Goal: Consume media (video, audio)

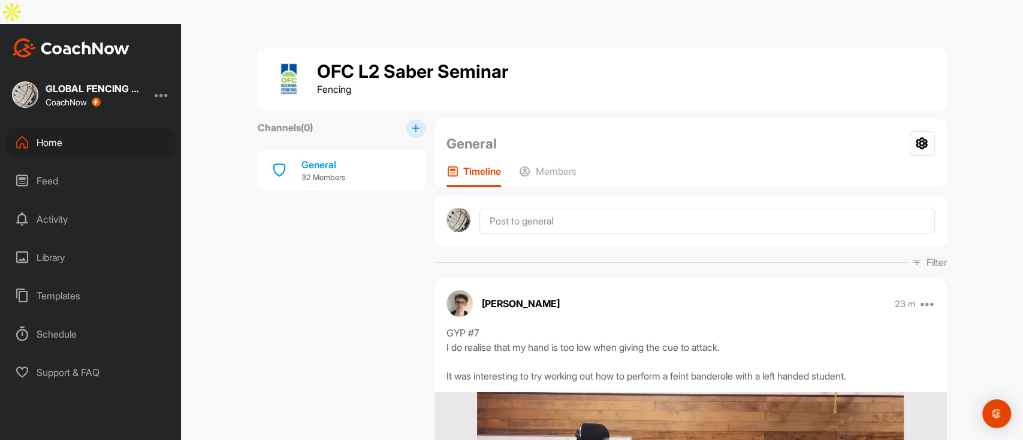
scroll to position [5671, 0]
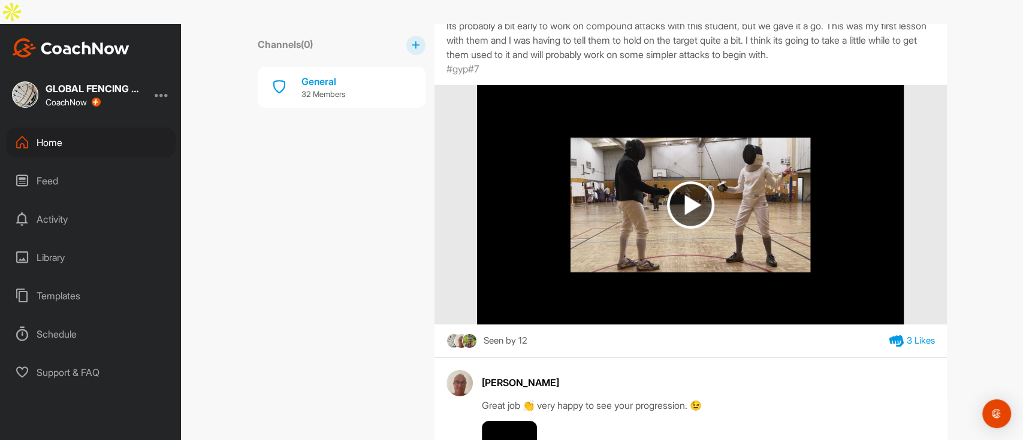
click at [676, 202] on img at bounding box center [690, 205] width 47 height 47
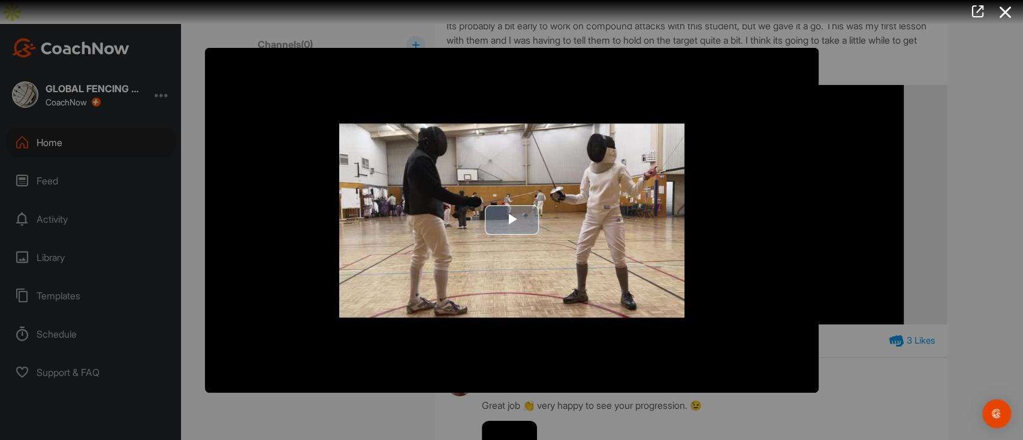
click at [512, 220] on span "Video Player" at bounding box center [512, 220] width 0 height 0
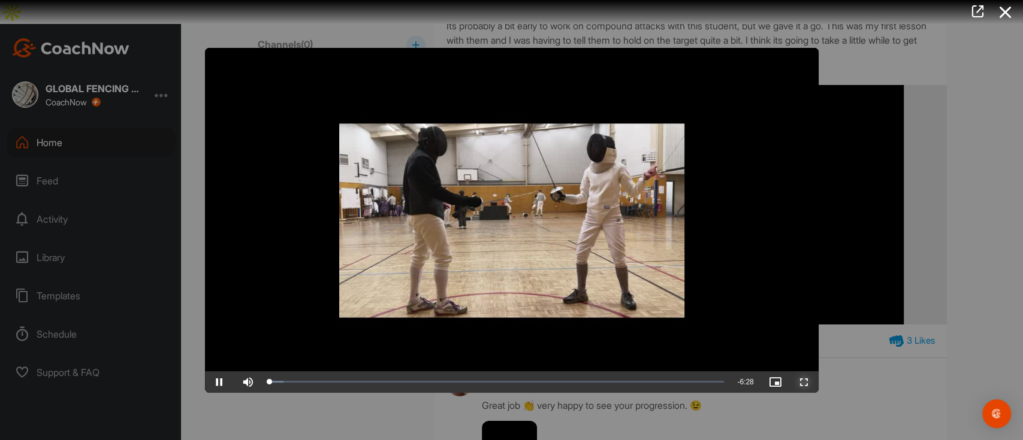
drag, startPoint x: 799, startPoint y: 381, endPoint x: 793, endPoint y: 479, distance: 97.8
click at [799, 382] on span "Video Player" at bounding box center [804, 382] width 29 height 0
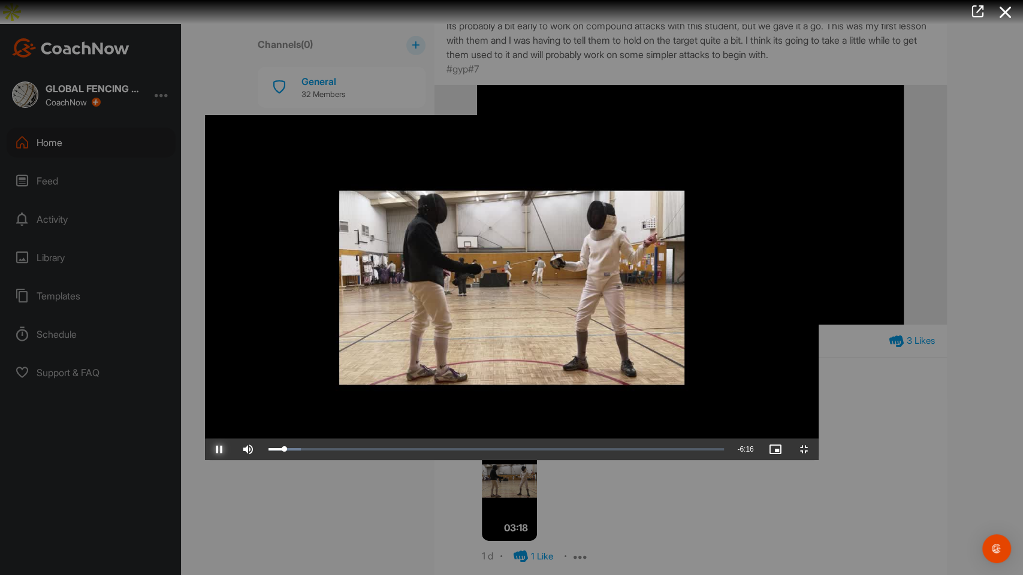
click at [205, 440] on span "Video Player" at bounding box center [219, 449] width 29 height 0
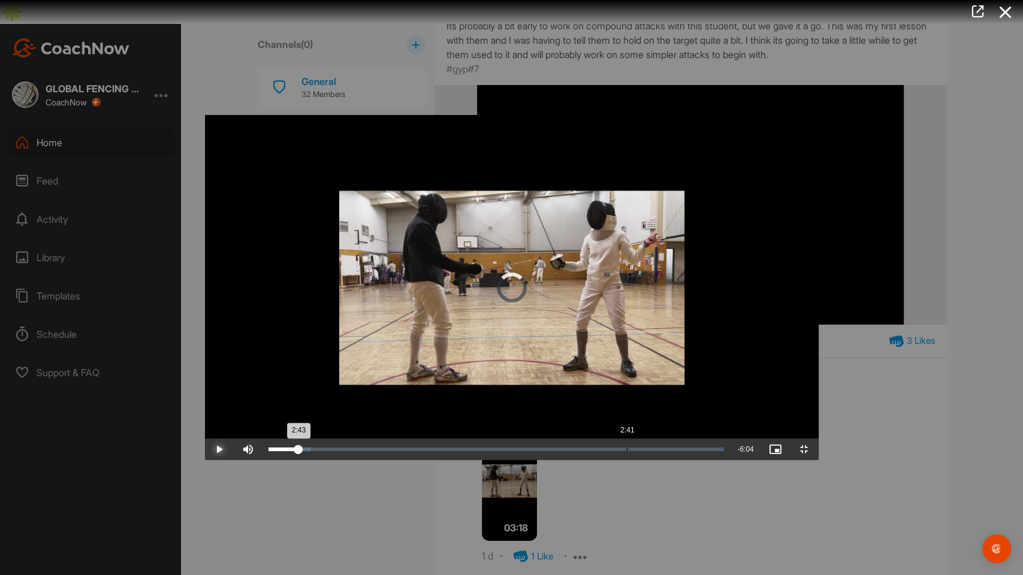
drag, startPoint x: 102, startPoint y: 562, endPoint x: 421, endPoint y: 561, distance: 318.1
click at [421, 440] on div "Loaded : 9.33% 2:41 2:43" at bounding box center [496, 450] width 468 height 22
drag, startPoint x: 416, startPoint y: 561, endPoint x: 382, endPoint y: 561, distance: 34.1
click at [382, 440] on div "Loaded : 40.70% 2:23 2:23" at bounding box center [496, 450] width 468 height 22
click at [335, 440] on div "Loaded : 40.75% 2:02 2:23" at bounding box center [496, 450] width 468 height 22
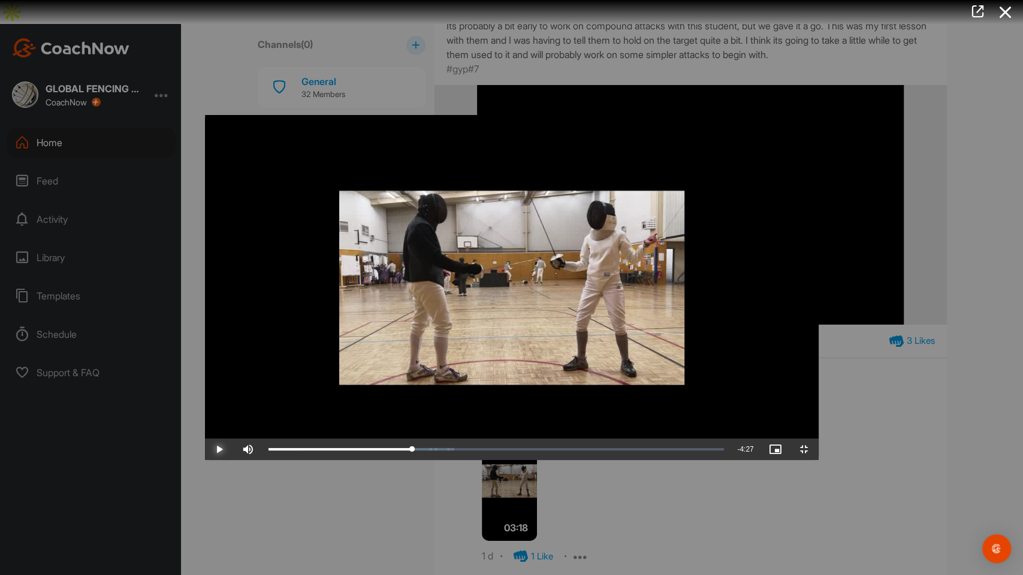
click at [205, 440] on span "Video Player" at bounding box center [219, 449] width 29 height 0
click at [383, 440] on div "Loaded : 40.75% 2:23 2:34" at bounding box center [496, 450] width 468 height 22
click at [818, 440] on span "Video Player" at bounding box center [804, 449] width 29 height 0
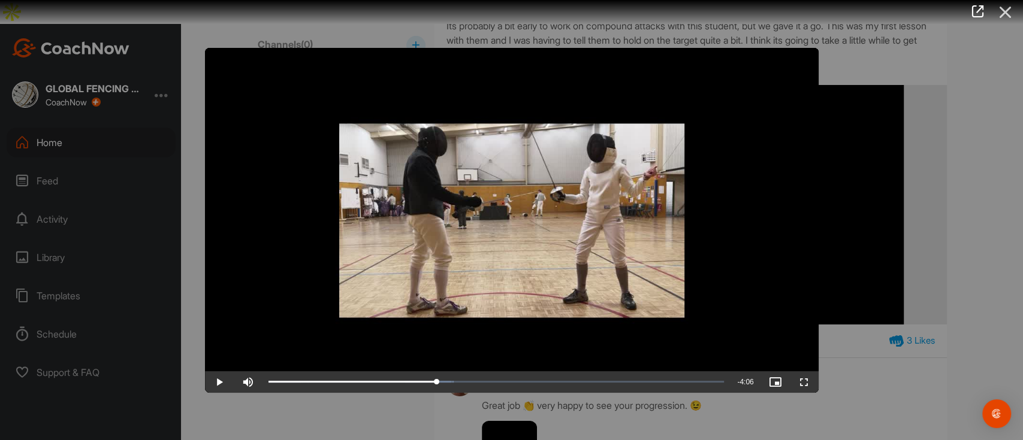
click at [1008, 12] on icon at bounding box center [1005, 12] width 28 height 22
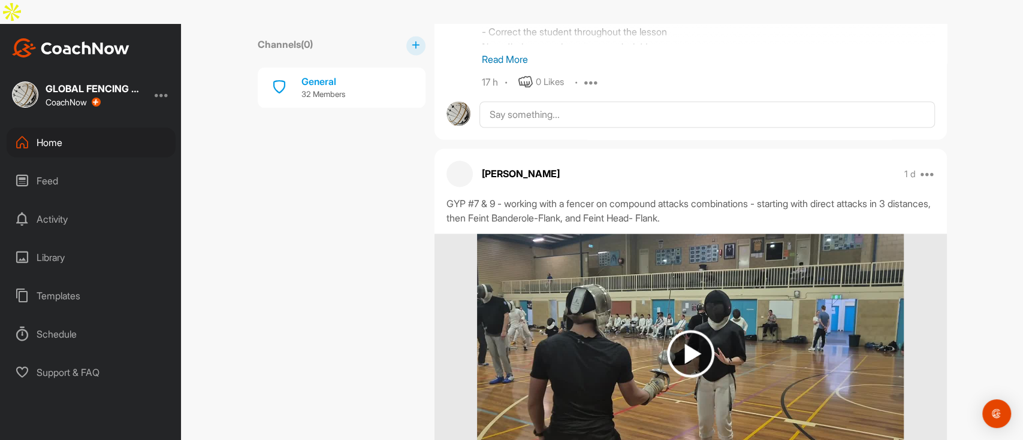
scroll to position [4393, 0]
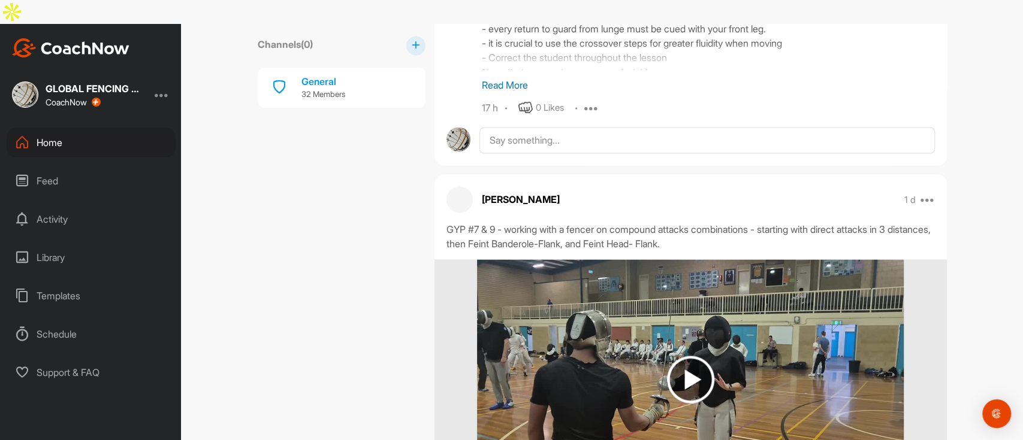
click at [657, 303] on img at bounding box center [690, 379] width 426 height 240
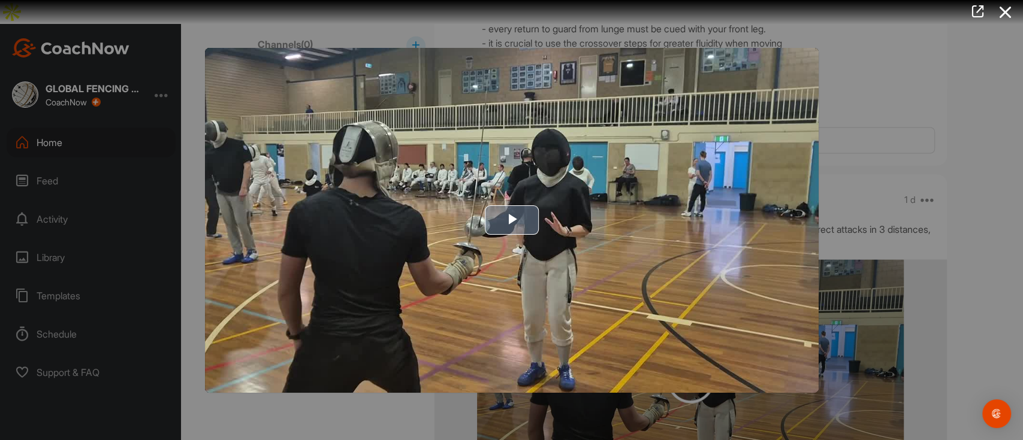
click at [512, 220] on span "Video Player" at bounding box center [512, 220] width 0 height 0
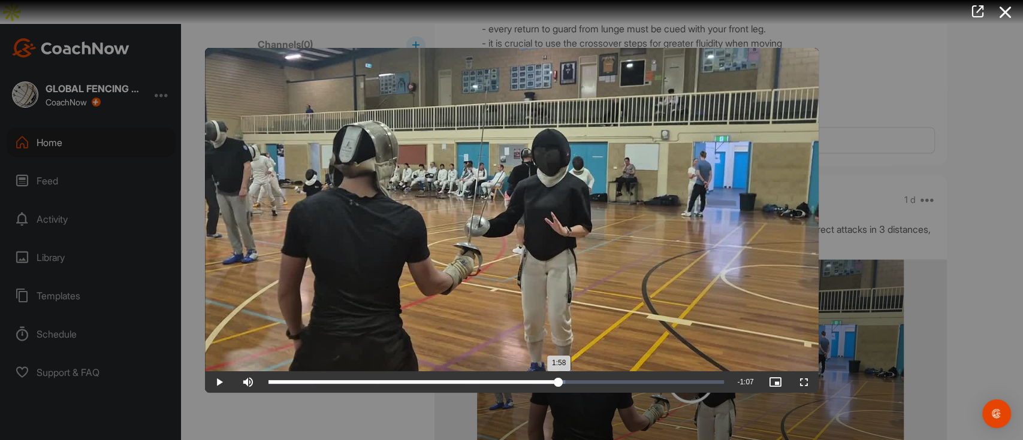
drag, startPoint x: 273, startPoint y: 383, endPoint x: 556, endPoint y: 376, distance: 282.8
click at [558, 380] on div "1:58" at bounding box center [413, 382] width 291 height 4
click at [218, 382] on span "Video Player" at bounding box center [219, 382] width 29 height 0
click at [633, 416] on div at bounding box center [511, 220] width 1023 height 440
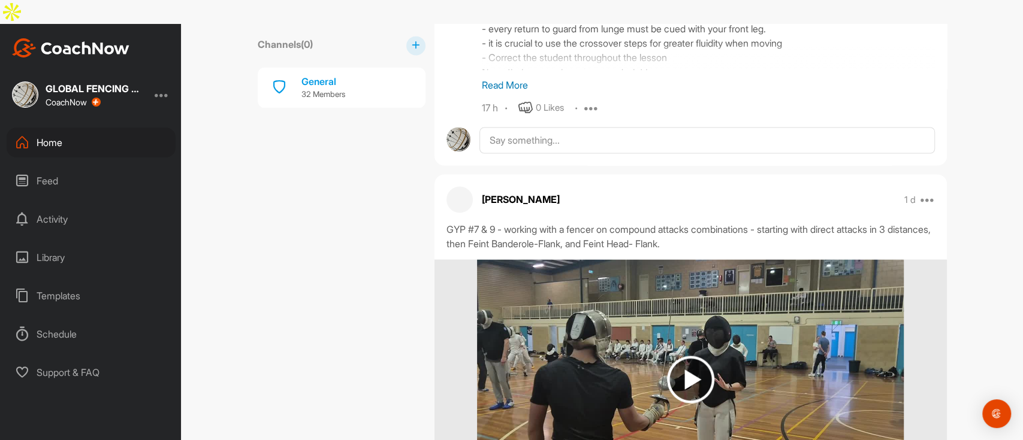
click at [690, 356] on img at bounding box center [690, 379] width 47 height 47
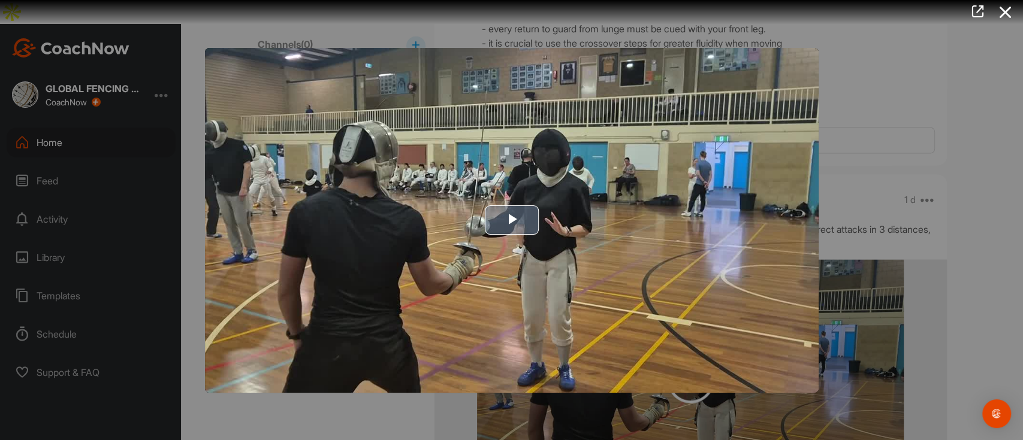
click at [512, 220] on span "Video Player" at bounding box center [512, 220] width 0 height 0
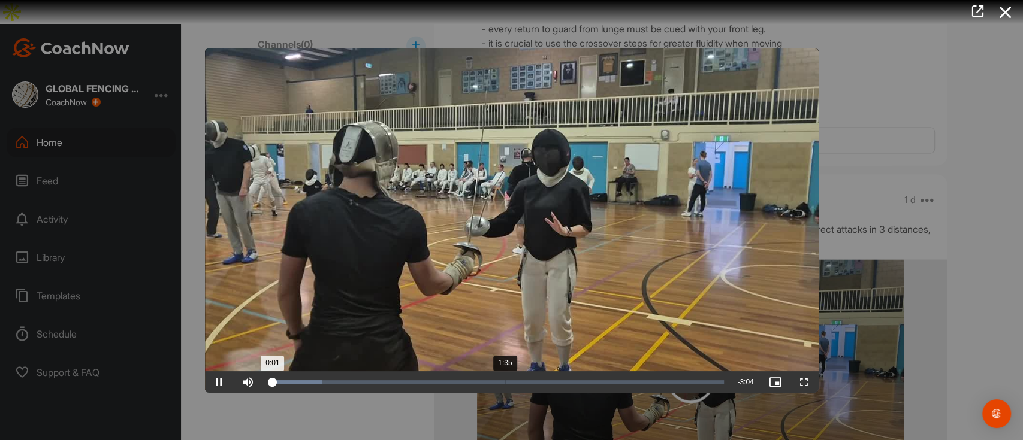
click at [504, 381] on div "Loaded : 11.82% 1:35 0:01" at bounding box center [496, 382] width 456 height 4
click at [548, 381] on div "Loaded : 53.56% 1:53 1:36" at bounding box center [496, 382] width 456 height 4
click at [219, 382] on span "Video Player" at bounding box center [219, 382] width 29 height 0
click at [637, 249] on video "Video Player" at bounding box center [511, 220] width 613 height 345
click at [220, 382] on span "Video Player" at bounding box center [219, 382] width 29 height 0
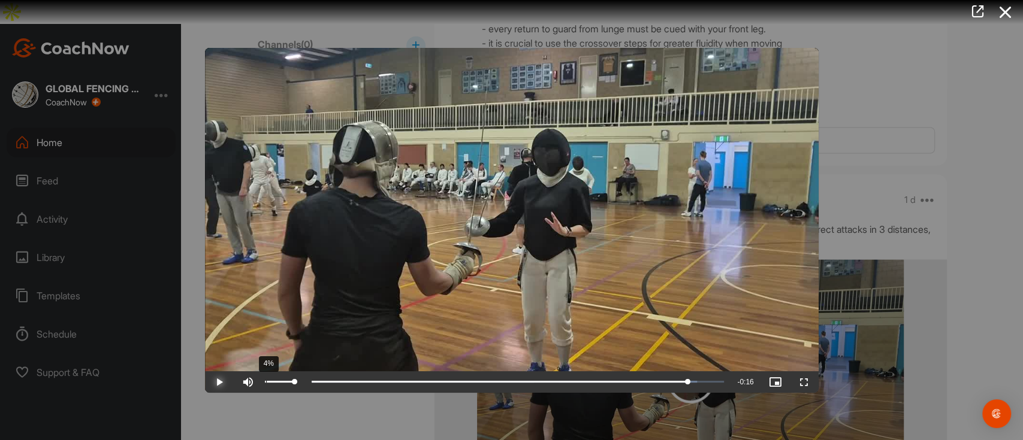
click at [265, 382] on div "4%" at bounding box center [279, 382] width 29 height 2
click at [217, 382] on span "Video Player" at bounding box center [219, 382] width 29 height 0
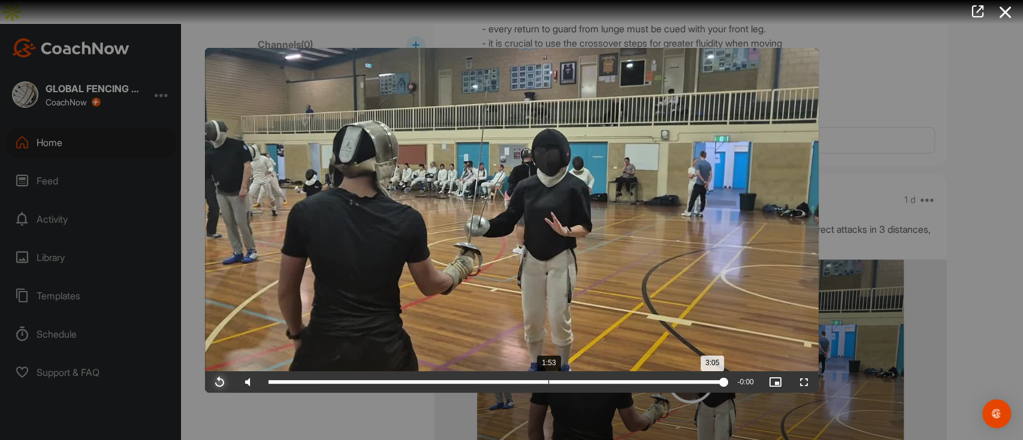
click at [549, 380] on div "3:05" at bounding box center [496, 382] width 456 height 4
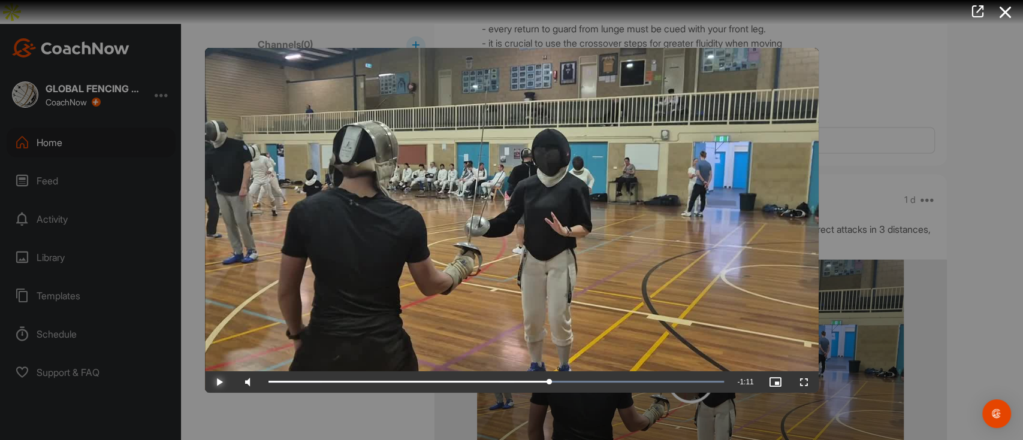
click at [219, 382] on span "Video Player" at bounding box center [219, 382] width 29 height 0
click at [546, 382] on div "Loaded : 100.00% 1:53 2:02" at bounding box center [496, 382] width 456 height 4
click at [217, 382] on span "Video Player" at bounding box center [219, 382] width 29 height 0
click at [220, 382] on span "Video Player" at bounding box center [219, 382] width 29 height 0
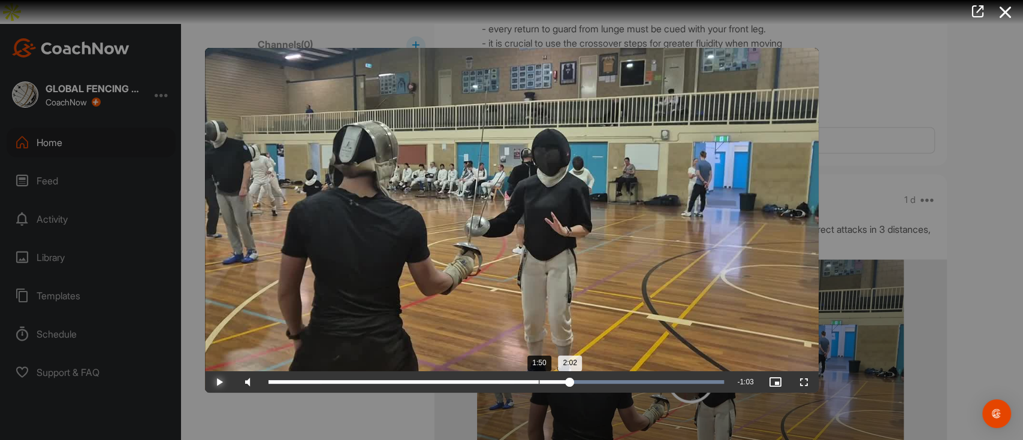
click at [539, 381] on div "1:50" at bounding box center [539, 382] width 1 height 4
click at [218, 382] on span "Video Player" at bounding box center [219, 382] width 29 height 0
click at [1009, 14] on icon at bounding box center [1005, 12] width 28 height 22
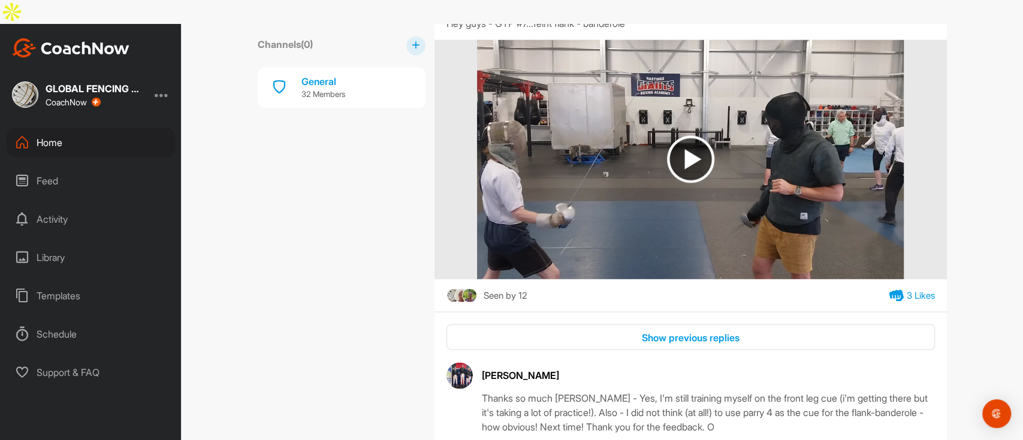
scroll to position [7508, 0]
click at [679, 180] on img at bounding box center [690, 158] width 47 height 47
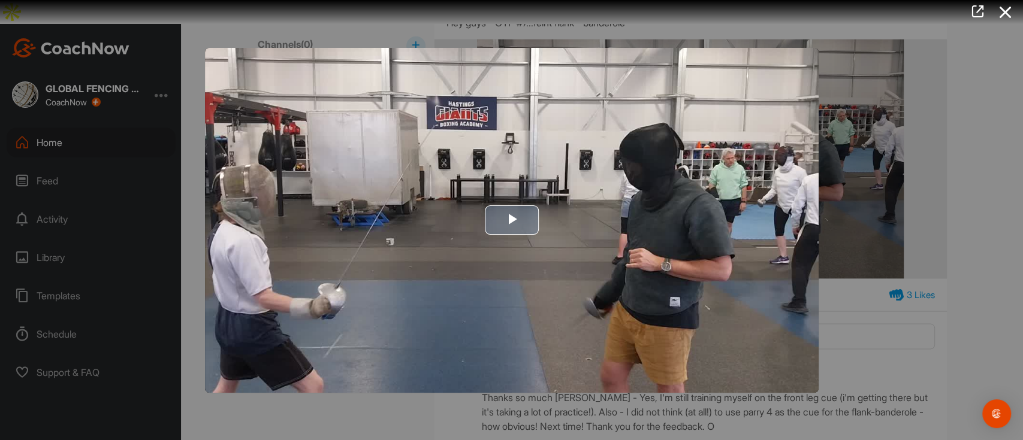
click at [512, 220] on span "Video Player" at bounding box center [512, 220] width 0 height 0
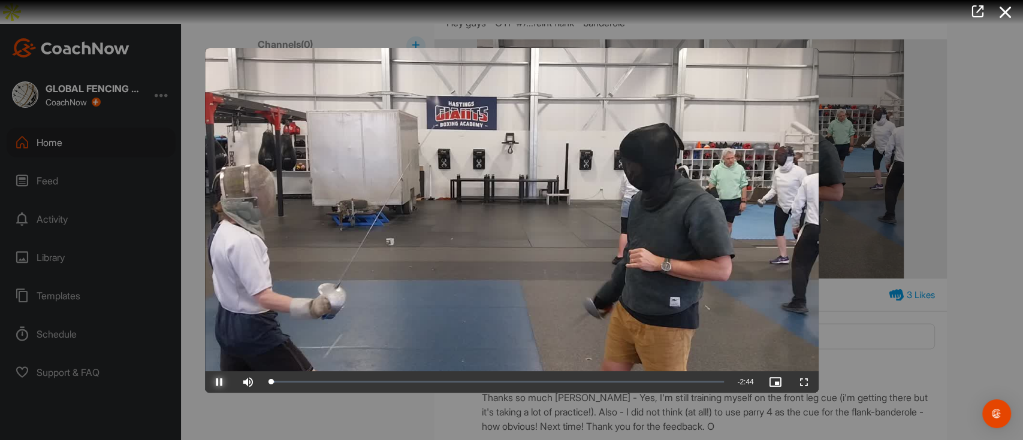
click at [216, 382] on span "Video Player" at bounding box center [219, 382] width 29 height 0
click at [244, 382] on span "Video Player" at bounding box center [248, 382] width 29 height 0
click at [561, 380] on div "1:46" at bounding box center [561, 382] width 1 height 4
click at [805, 382] on span "Video Player" at bounding box center [804, 382] width 29 height 0
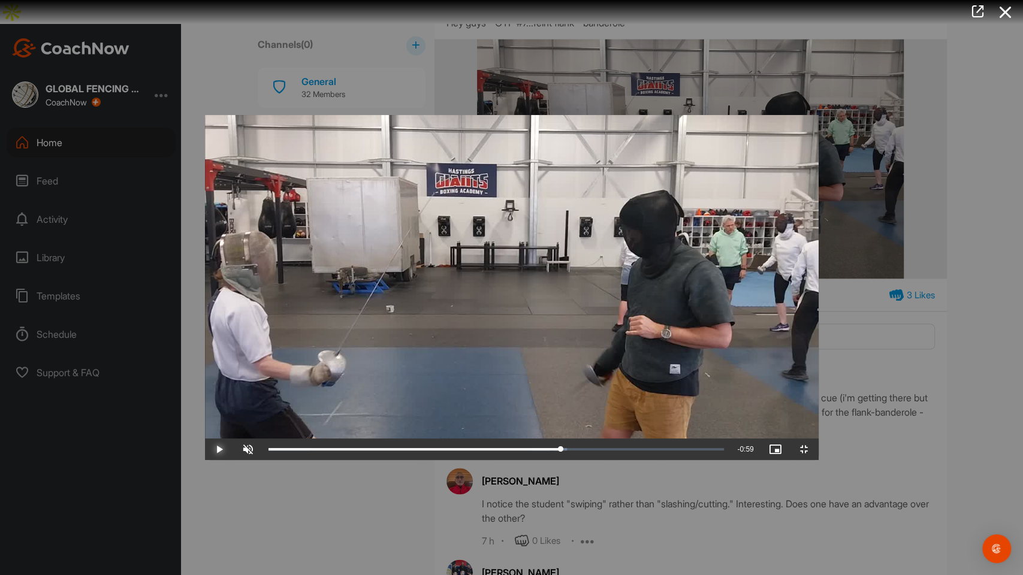
click at [205, 440] on span "Video Player" at bounding box center [219, 449] width 29 height 0
click at [265, 440] on div "35%" at bounding box center [279, 449] width 29 height 2
click at [205, 440] on span "Video Player" at bounding box center [219, 449] width 29 height 0
click at [501, 440] on div "Loaded : 87.55% 1:23 2:22" at bounding box center [496, 450] width 468 height 22
click at [205, 440] on span "Video Player" at bounding box center [219, 449] width 29 height 0
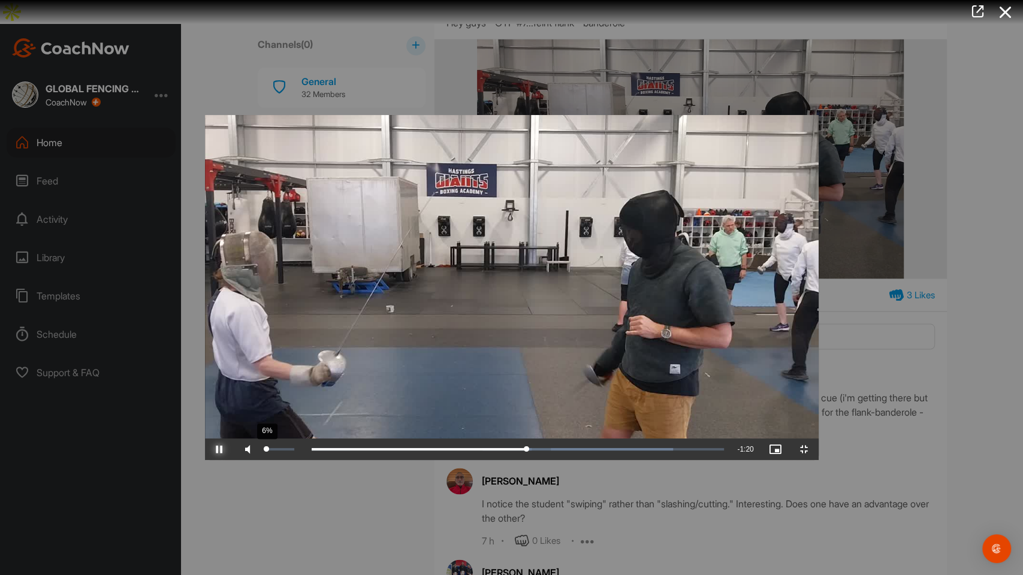
click at [265, 440] on div "6%" at bounding box center [279, 449] width 29 height 2
click at [205, 440] on span "Video Player" at bounding box center [219, 449] width 29 height 0
click at [540, 440] on div "1:38" at bounding box center [404, 449] width 272 height 4
click at [452, 440] on div "1:38" at bounding box center [404, 449] width 272 height 4
click at [205, 440] on span "Video Player" at bounding box center [219, 449] width 29 height 0
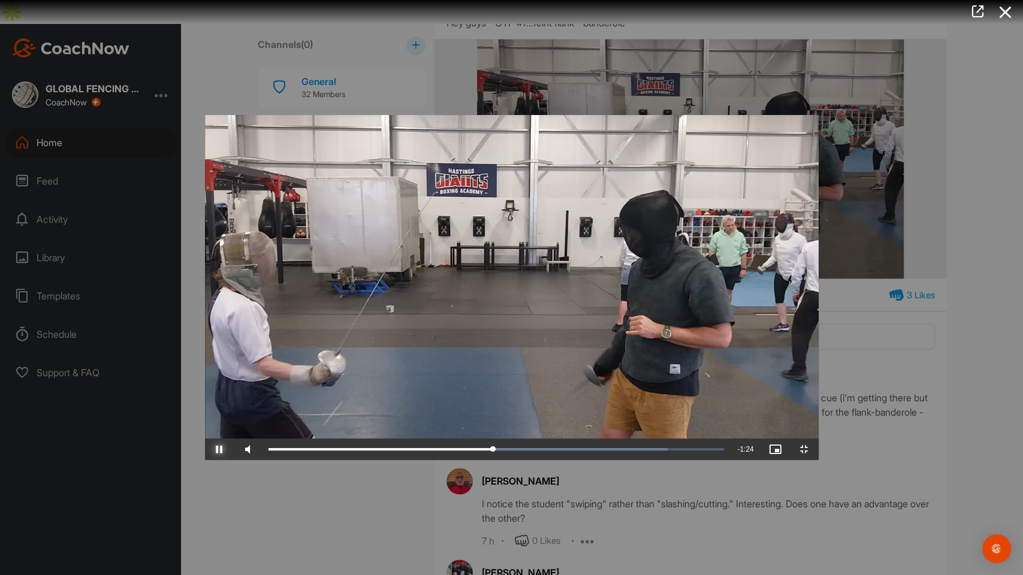
click at [205, 440] on span "Video Player" at bounding box center [219, 449] width 29 height 0
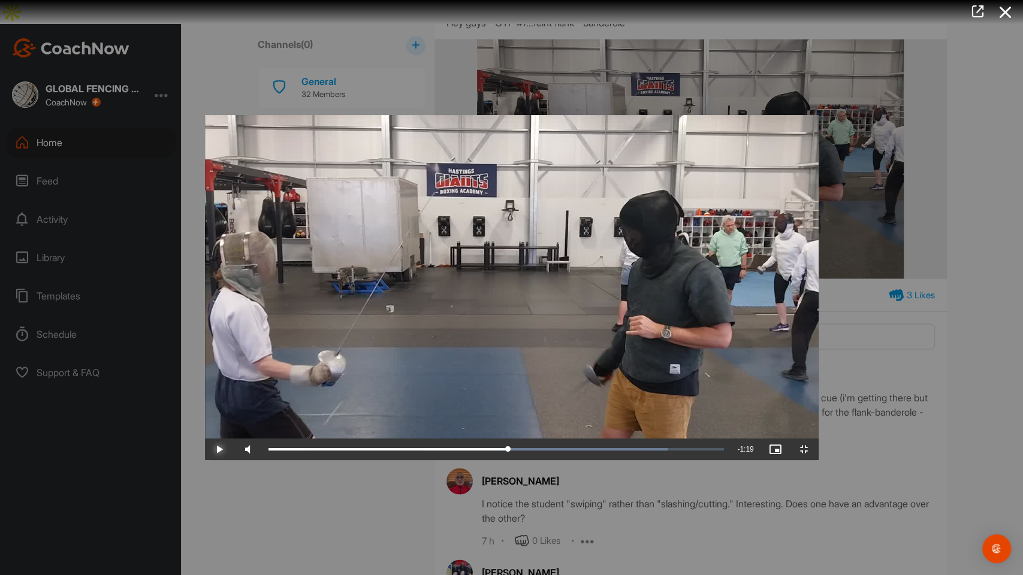
click at [205, 440] on span "Video Player" at bounding box center [219, 449] width 29 height 0
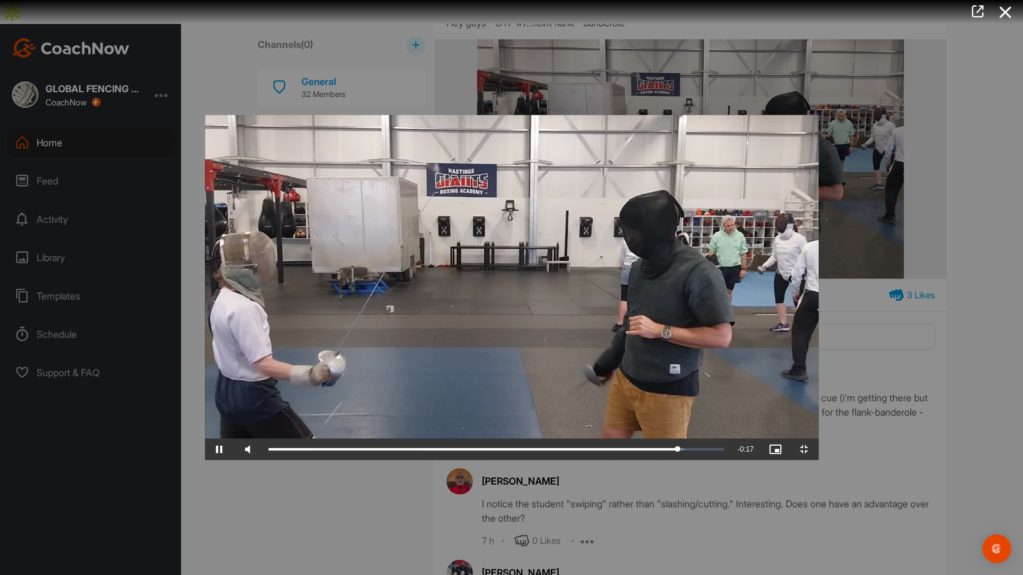
click at [369, 433] on video "Video Player" at bounding box center [511, 287] width 613 height 345
click at [678, 440] on div "2:28" at bounding box center [472, 449] width 409 height 4
click at [205, 440] on span "Video Player" at bounding box center [219, 449] width 29 height 0
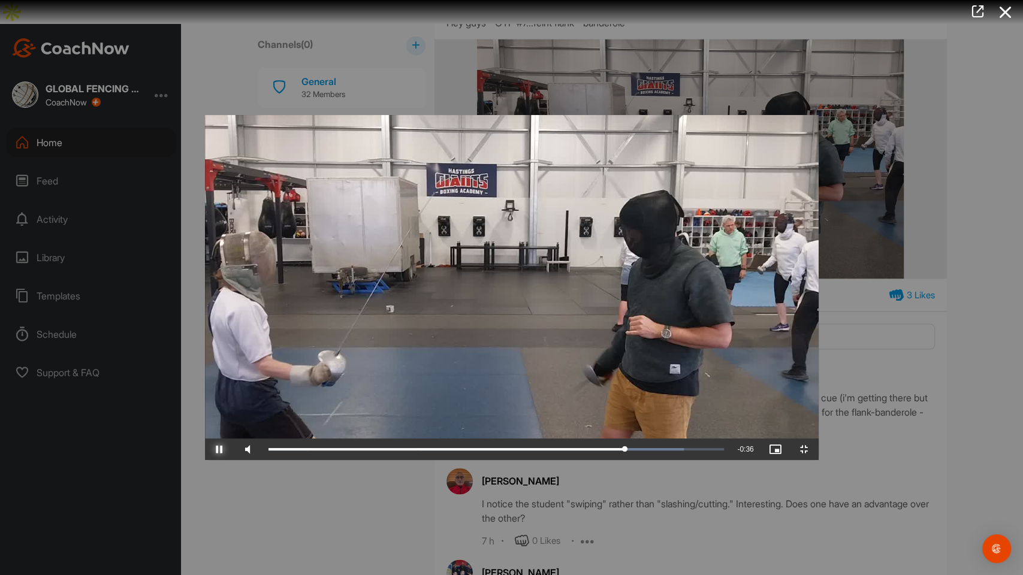
click at [205, 440] on span "Video Player" at bounding box center [219, 449] width 29 height 0
click at [697, 440] on div "Loaded : 91.15% 2:01 2:09" at bounding box center [496, 450] width 468 height 22
click at [205, 440] on span "Video Player" at bounding box center [219, 449] width 29 height 0
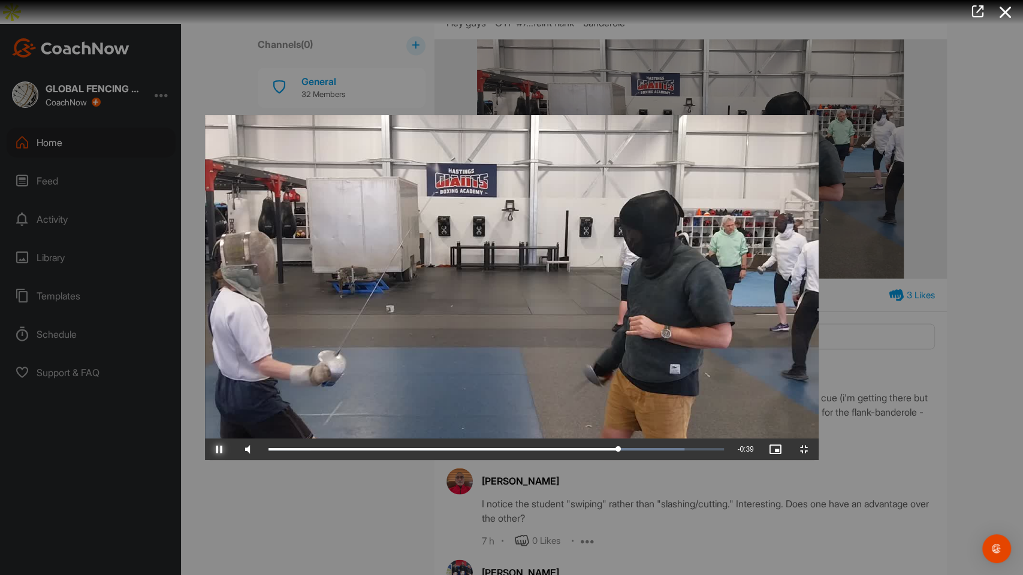
click at [205, 440] on span "Video Player" at bounding box center [219, 449] width 29 height 0
click at [818, 271] on video "Video Player" at bounding box center [511, 287] width 613 height 345
click at [818, 440] on span "Video Player" at bounding box center [804, 449] width 29 height 0
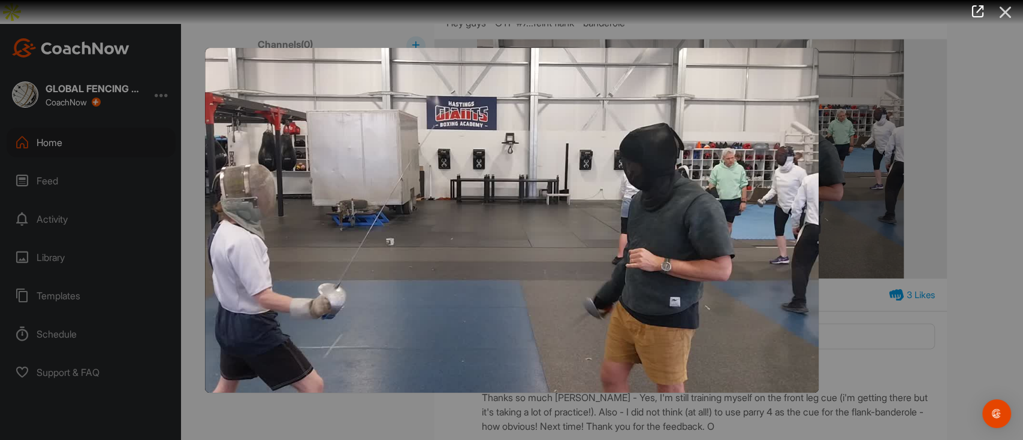
click at [1005, 15] on icon at bounding box center [1005, 12] width 28 height 22
